Goal: Book appointment/travel/reservation

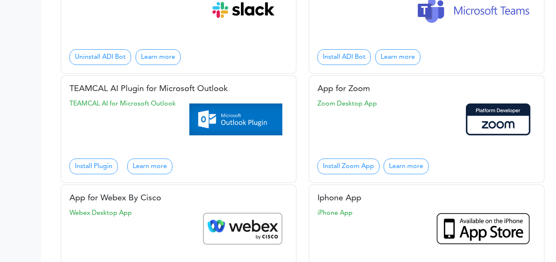
scroll to position [88, 0]
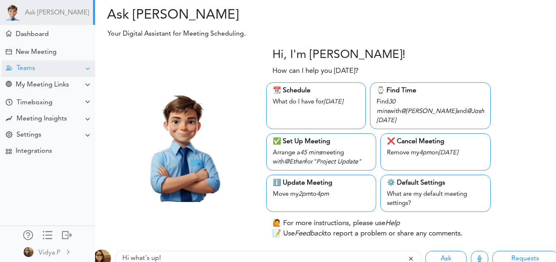
click at [84, 69] on div at bounding box center [87, 68] width 7 height 7
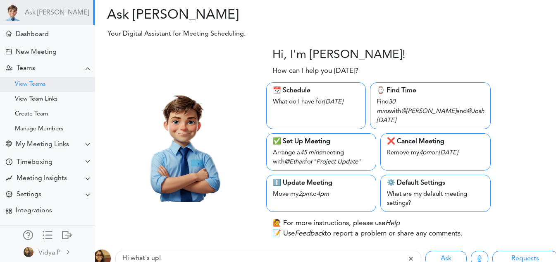
click at [55, 87] on div "View Teams" at bounding box center [47, 84] width 95 height 15
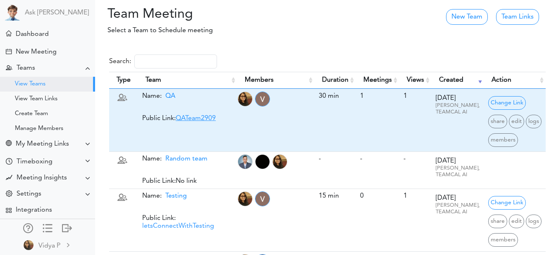
click at [190, 119] on link "QATeam2909" at bounding box center [196, 118] width 40 height 7
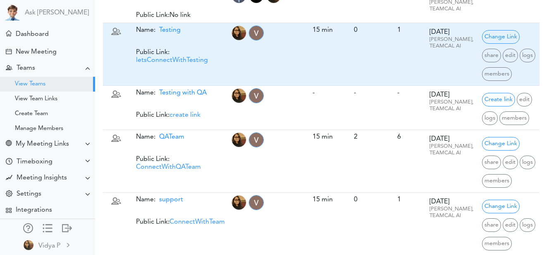
scroll to position [186, 6]
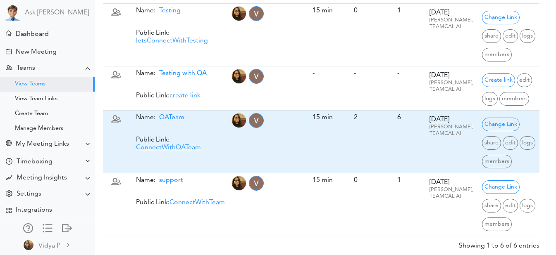
click at [179, 151] on link "ConnectWithQATeam" at bounding box center [168, 148] width 65 height 7
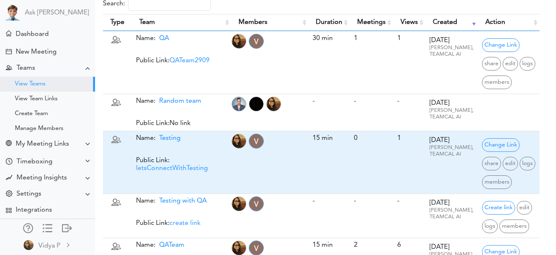
scroll to position [0, 6]
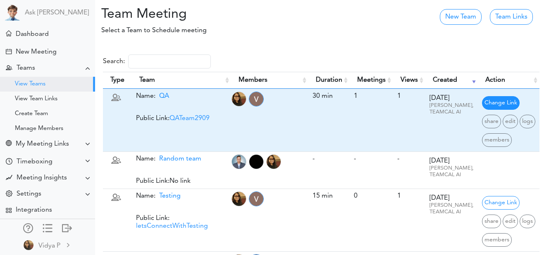
click at [495, 107] on span "Change Link" at bounding box center [501, 103] width 38 height 14
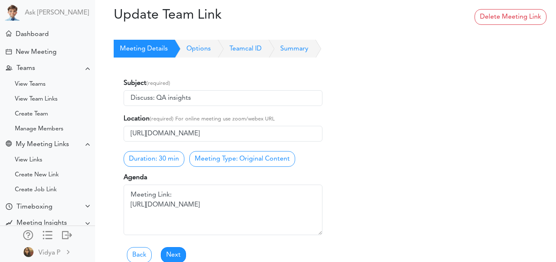
click at [196, 46] on link "Options" at bounding box center [189, 49] width 43 height 18
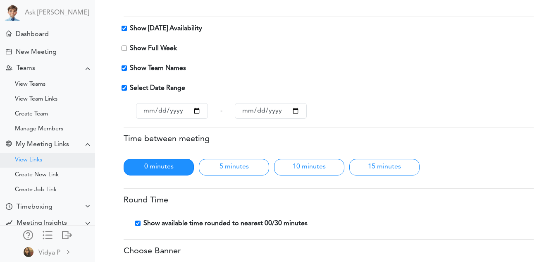
click at [25, 158] on div "View Links" at bounding box center [28, 160] width 27 height 4
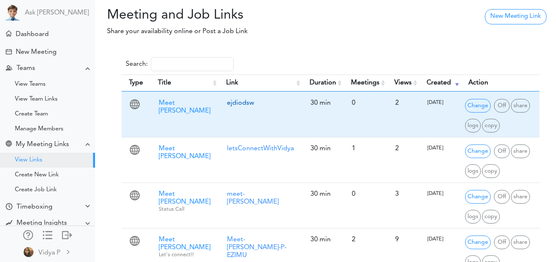
click at [227, 103] on link "ejdiodsw" at bounding box center [240, 103] width 27 height 7
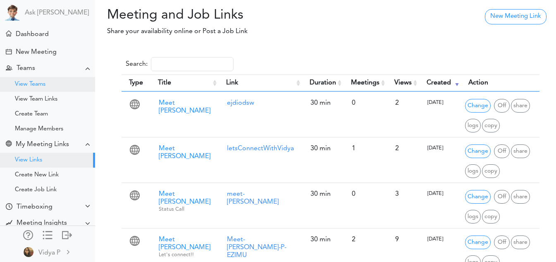
click at [44, 90] on div "View Teams" at bounding box center [47, 84] width 95 height 15
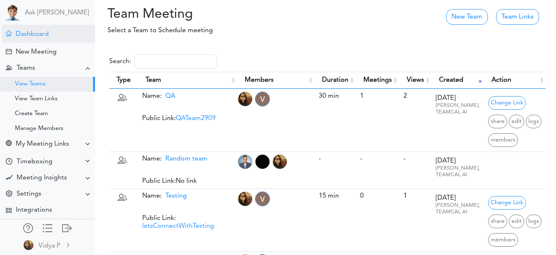
click at [47, 34] on div "Dashboard" at bounding box center [32, 35] width 33 height 8
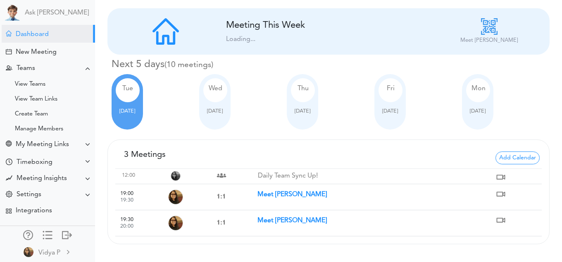
click at [269, 219] on strong "Meet [PERSON_NAME]" at bounding box center [291, 220] width 69 height 7
click at [269, 219] on strong "Meet Vidya P" at bounding box center [291, 220] width 69 height 7
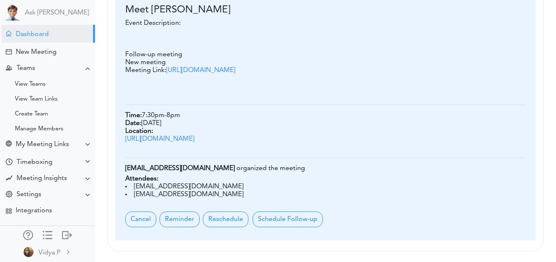
scroll to position [257, 0]
click at [266, 57] on div "Follow-up meeting New meeting Meeting Link: https://meet.google.com/nbh-xwdd-ocw" at bounding box center [249, 63] width 248 height 24
click at [52, 51] on div "New Meeting" at bounding box center [36, 52] width 41 height 8
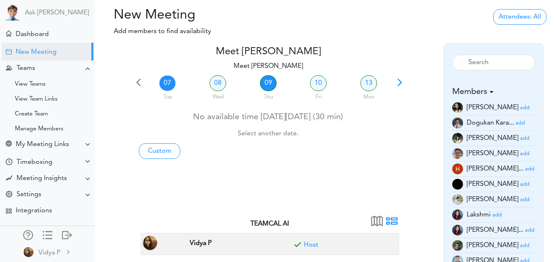
click at [268, 81] on link "09" at bounding box center [268, 83] width 17 height 16
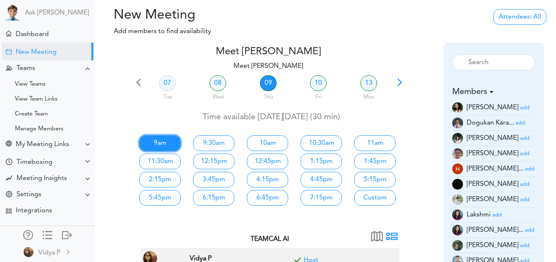
click at [160, 139] on link "9am" at bounding box center [159, 143] width 41 height 16
type input "Meet [PERSON_NAME]"
type input "https://meet.google.com/nbh-xwdd-ocw"
type input "2025-10-09T09:00"
type input "2025-10-09T09:30"
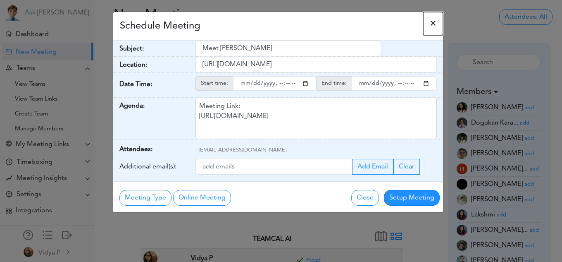
click at [433, 24] on span "×" at bounding box center [433, 24] width 7 height 10
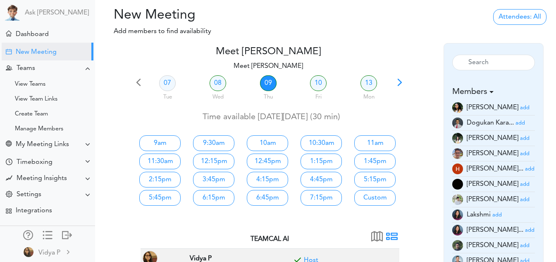
click at [520, 109] on small "add" at bounding box center [525, 107] width 10 height 5
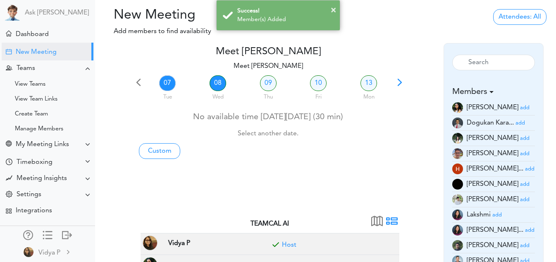
click at [216, 84] on link "08" at bounding box center [217, 83] width 17 height 16
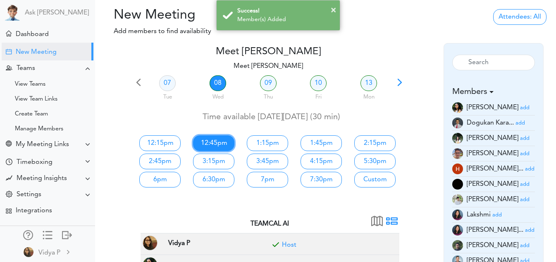
click at [199, 143] on link "12:45pm" at bounding box center [213, 143] width 41 height 16
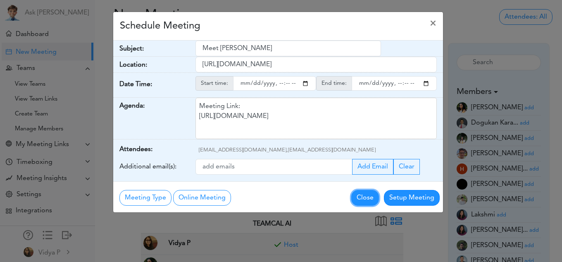
click at [360, 196] on button "Close" at bounding box center [365, 198] width 28 height 16
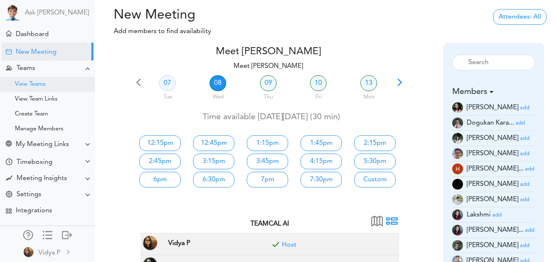
click at [51, 89] on div "View Teams" at bounding box center [47, 84] width 95 height 15
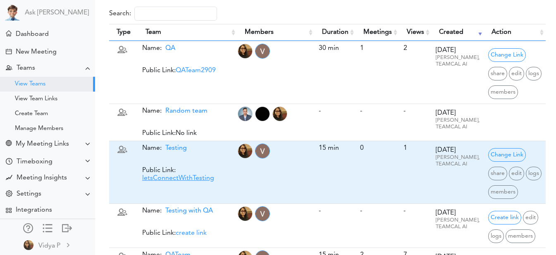
scroll to position [48, 0]
click at [191, 176] on link "letsConnectWithTesting" at bounding box center [178, 178] width 72 height 7
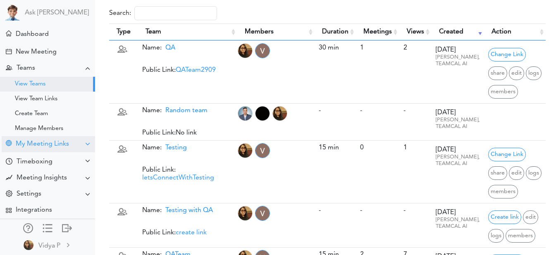
click at [52, 144] on div "My Meeting Links" at bounding box center [42, 144] width 53 height 8
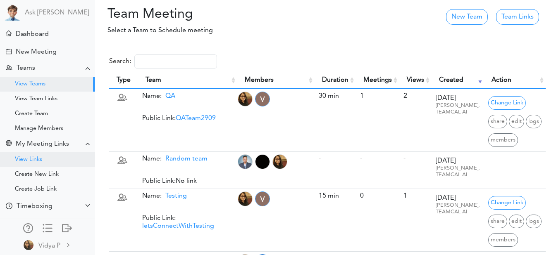
click at [43, 157] on div "View Links" at bounding box center [47, 159] width 95 height 15
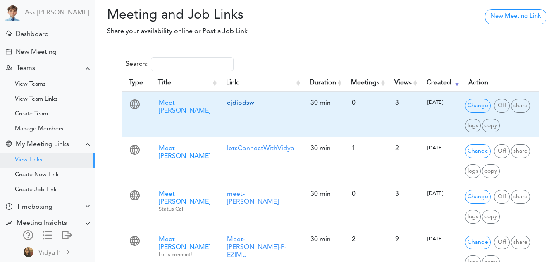
click at [227, 102] on link "ejdiodsw" at bounding box center [240, 103] width 27 height 7
